Goal: Register for event/course

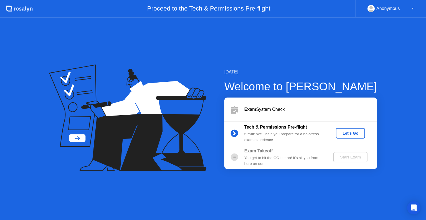
click at [347, 135] on div "Let's Go" at bounding box center [350, 133] width 25 height 4
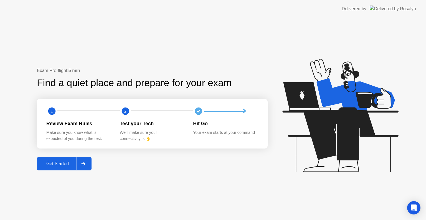
click at [57, 164] on div "Get Started" at bounding box center [58, 163] width 38 height 5
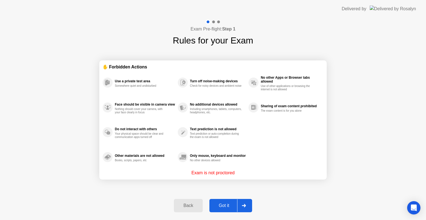
click at [221, 206] on div "Got it" at bounding box center [224, 205] width 26 height 5
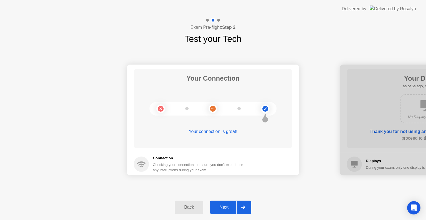
click at [229, 207] on div "Next" at bounding box center [223, 207] width 25 height 5
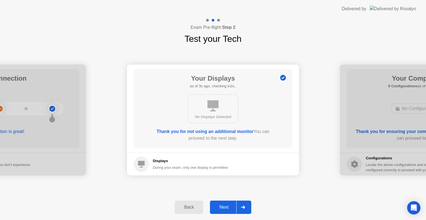
click at [232, 208] on div "Next" at bounding box center [223, 207] width 25 height 5
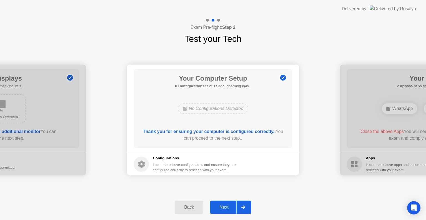
click at [223, 205] on div "Next" at bounding box center [223, 207] width 25 height 5
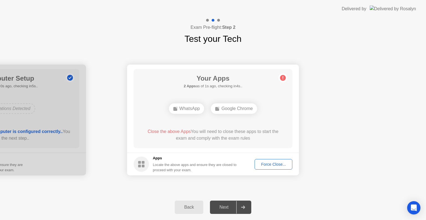
click at [269, 164] on div "Force Close..." at bounding box center [273, 164] width 34 height 4
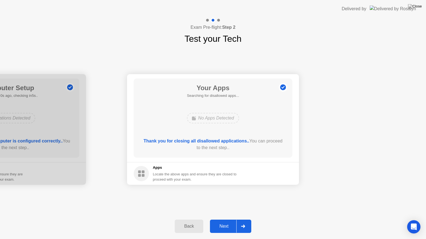
click at [228, 220] on div "Next" at bounding box center [223, 226] width 25 height 5
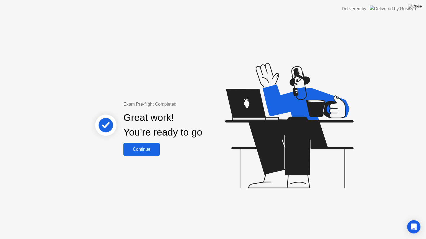
click at [153, 151] on div "Continue" at bounding box center [141, 149] width 33 height 5
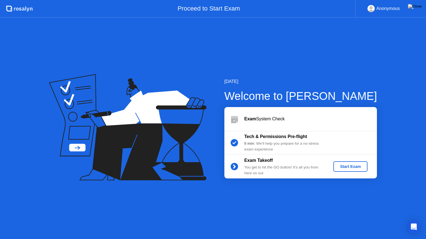
click at [340, 167] on div "Start Exam" at bounding box center [350, 167] width 30 height 4
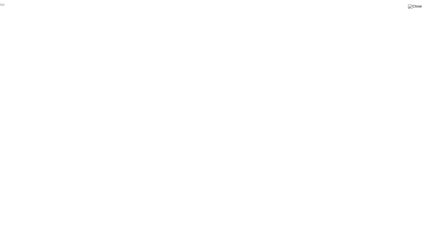
click div "End Proctoring Session"
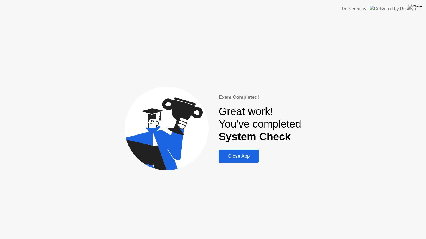
click at [244, 159] on div "Close App" at bounding box center [238, 157] width 37 height 6
